Goal: Find specific page/section: Find specific page/section

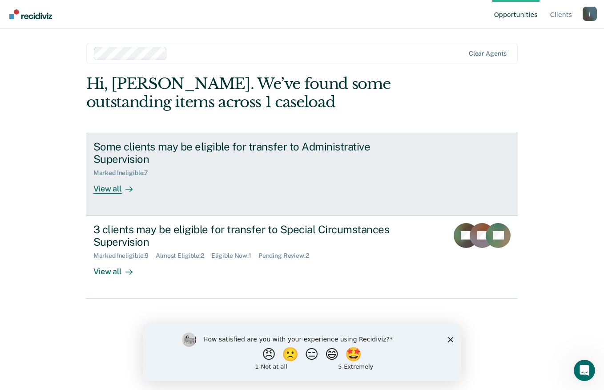
click at [109, 191] on div "View all" at bounding box center [118, 185] width 50 height 17
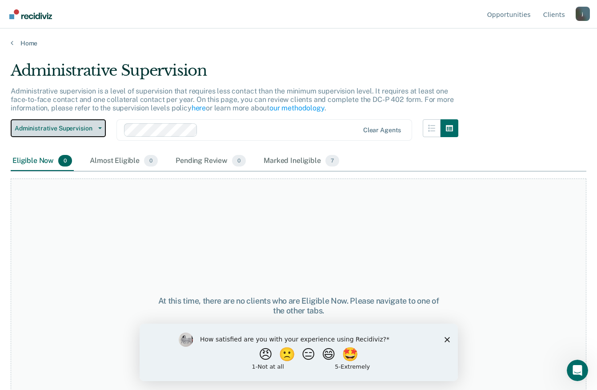
click at [95, 126] on button "Administrative Supervision" at bounding box center [58, 128] width 95 height 18
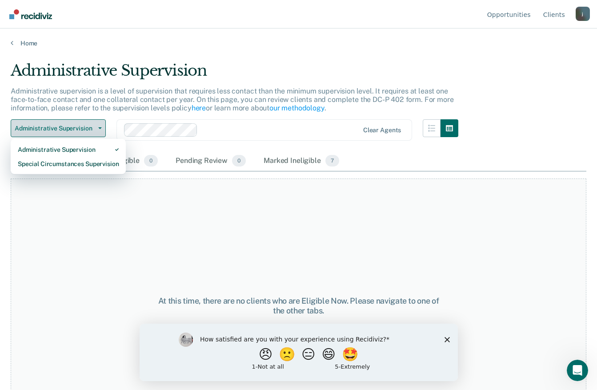
click at [90, 166] on div "Special Circumstances Supervision" at bounding box center [68, 164] width 101 height 14
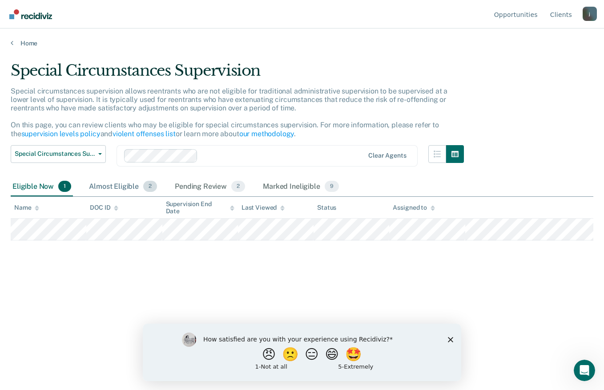
click at [124, 189] on div "Almost Eligible 2" at bounding box center [123, 187] width 72 height 20
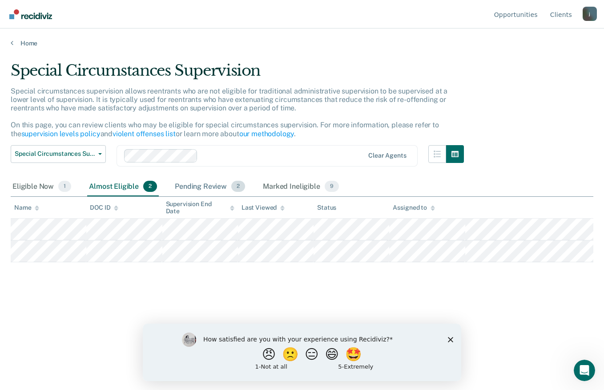
click at [202, 186] on div "Pending Review 2" at bounding box center [210, 187] width 74 height 20
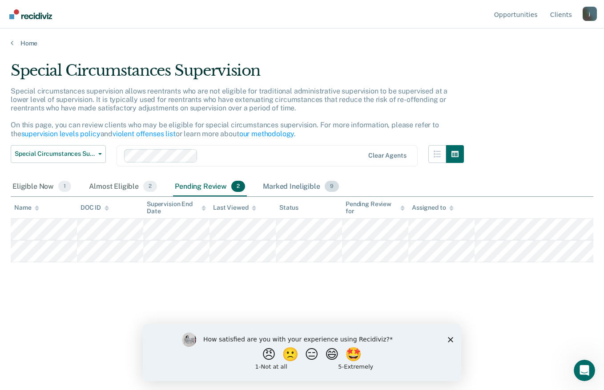
click at [300, 188] on div "Marked Ineligible 9" at bounding box center [301, 187] width 80 height 20
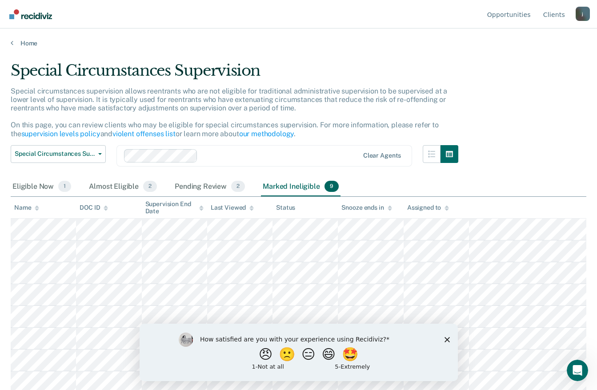
scroll to position [25, 0]
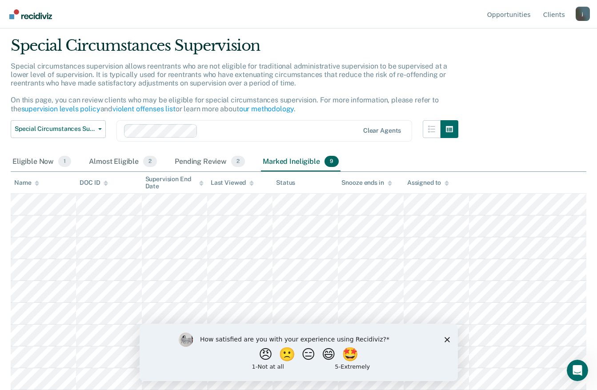
click at [447, 339] on polygon "Close survey" at bounding box center [446, 338] width 5 height 5
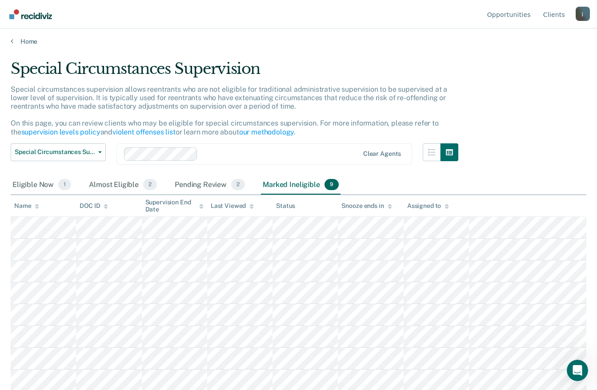
scroll to position [0, 0]
